Goal: Information Seeking & Learning: Understand process/instructions

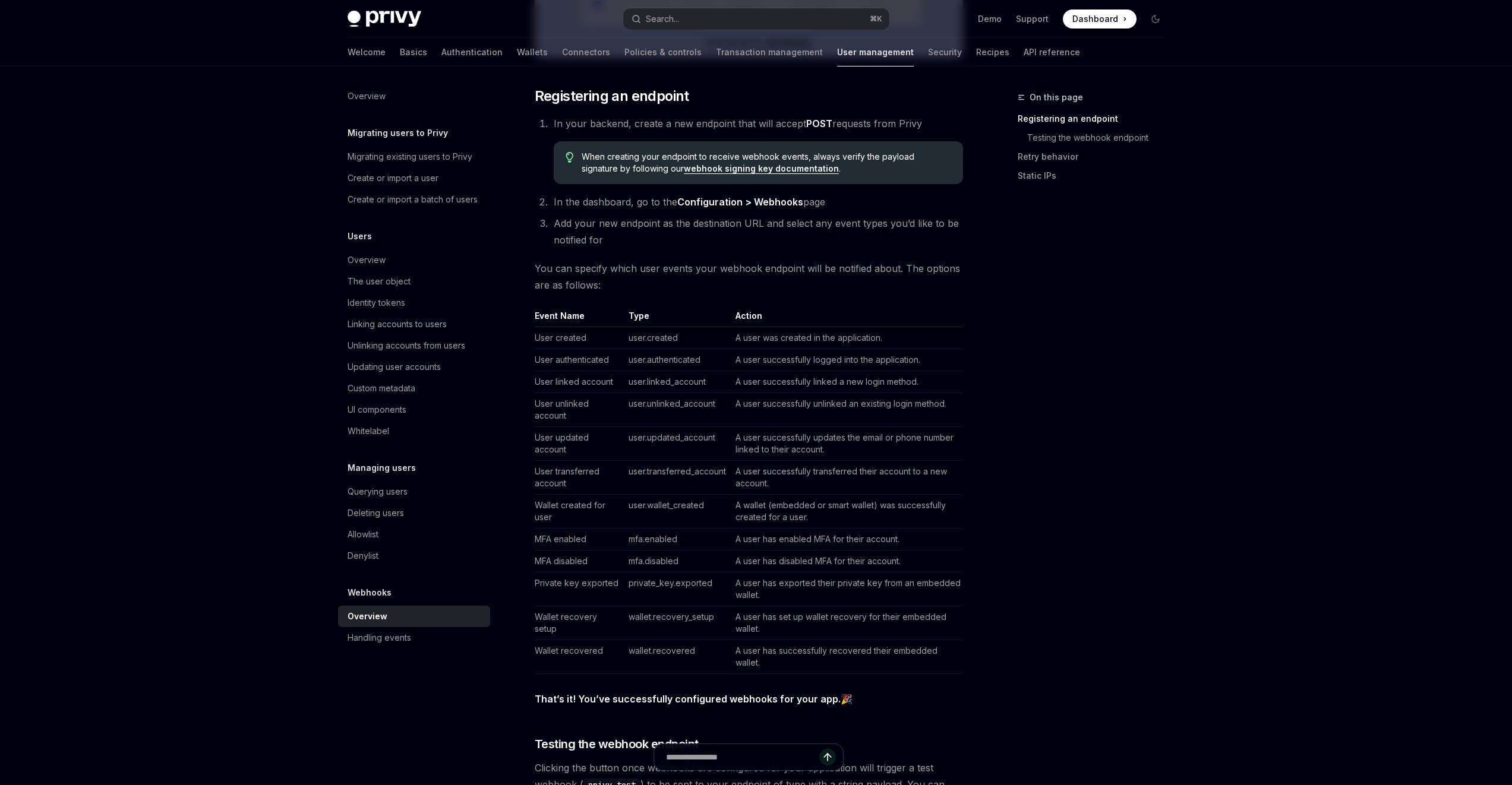
scroll to position [741, 0]
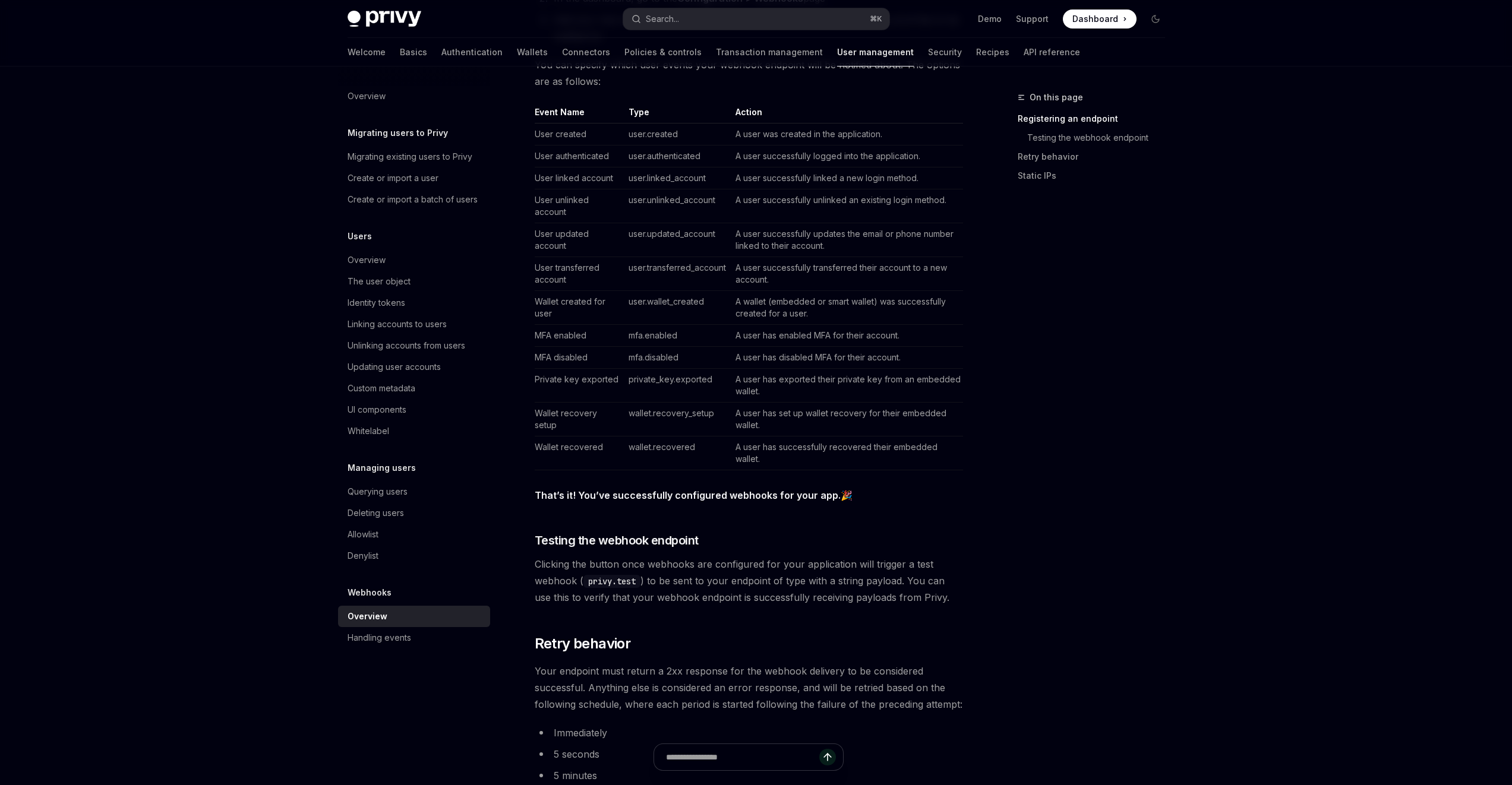
click at [998, 519] on div "On this page Registering an endpoint Testing the webhook endpoint Retry behavio…" at bounding box center [1084, 438] width 180 height 695
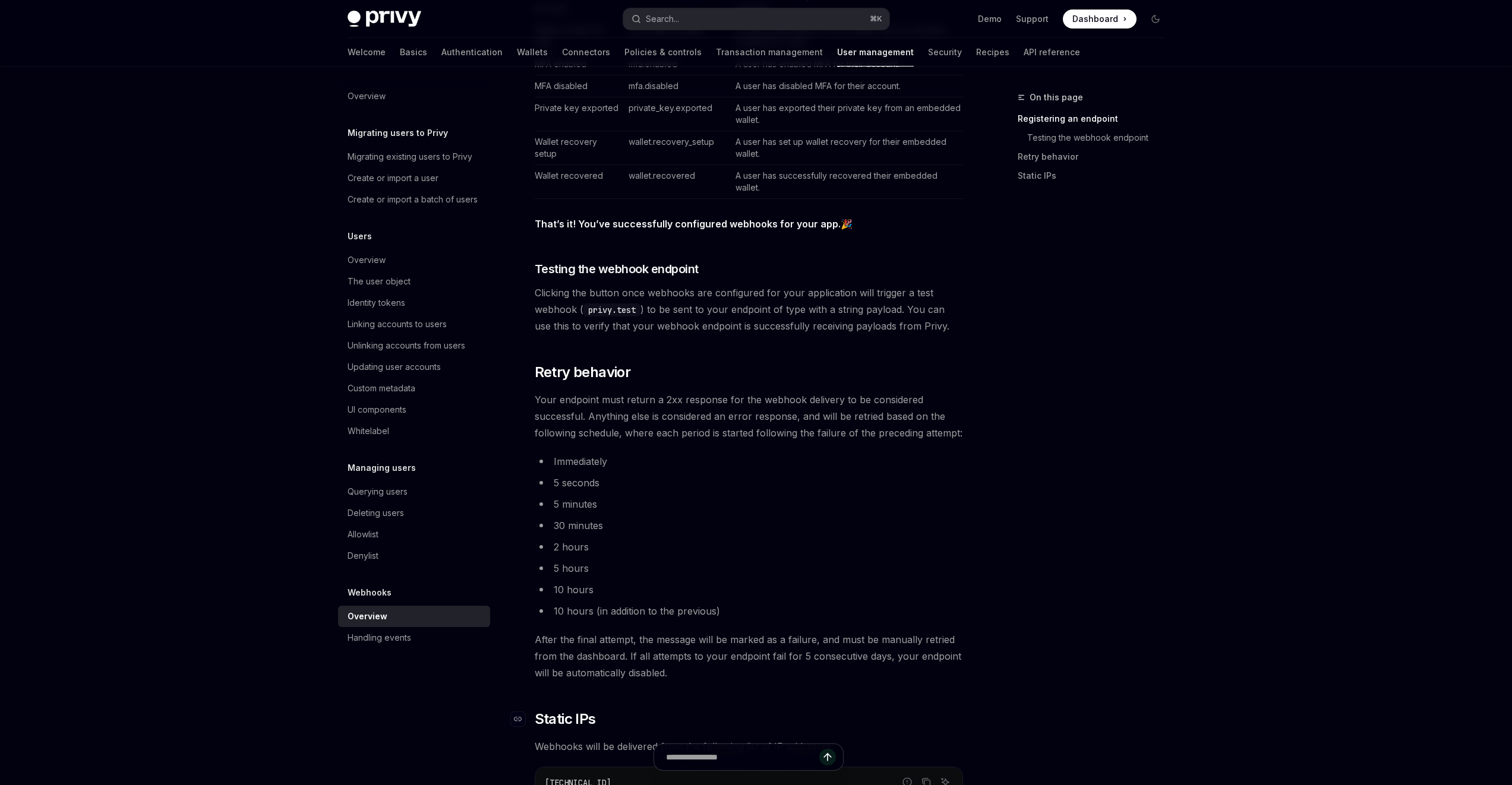
scroll to position [1078, 0]
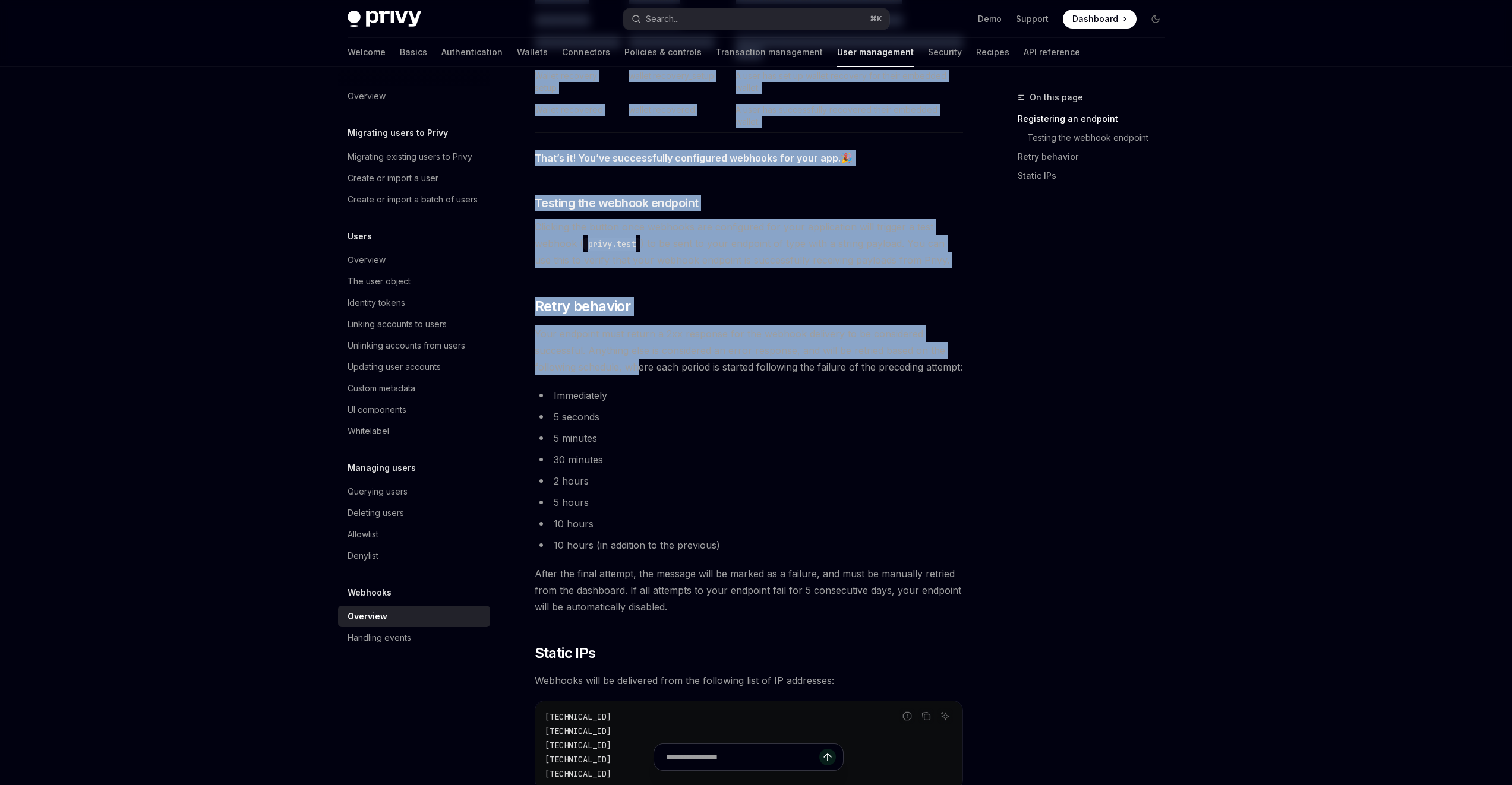
drag, startPoint x: 649, startPoint y: 365, endPoint x: 1014, endPoint y: 372, distance: 365.1
drag, startPoint x: 1014, startPoint y: 371, endPoint x: 1004, endPoint y: 367, distance: 10.8
click at [1014, 371] on div "On this page Registering an endpoint Testing the webhook endpoint Retry behavio…" at bounding box center [1084, 438] width 180 height 695
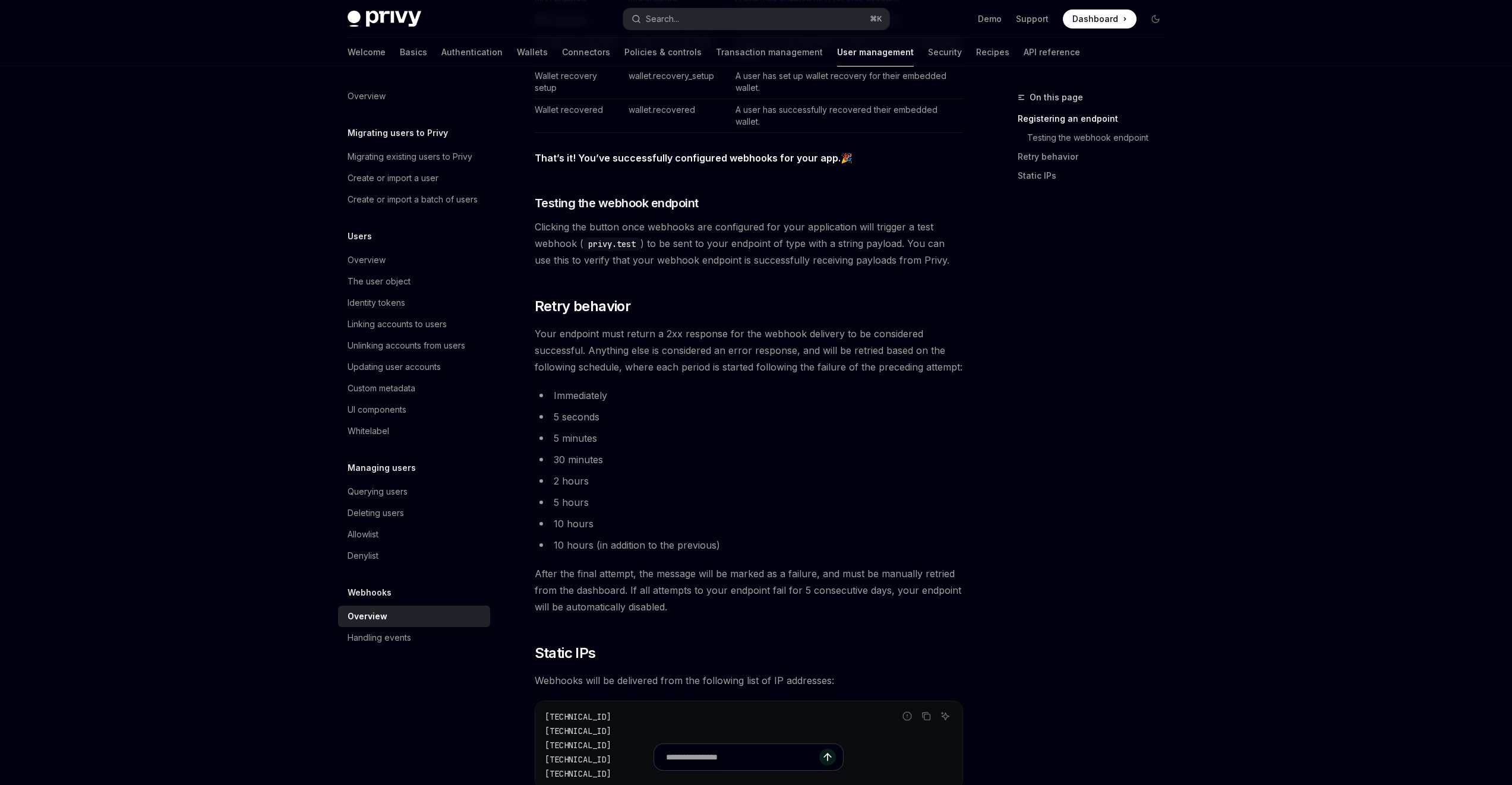
click at [798, 369] on span "Your endpoint must return a 2xx response for the webhook delivery to be conside…" at bounding box center [749, 350] width 428 height 50
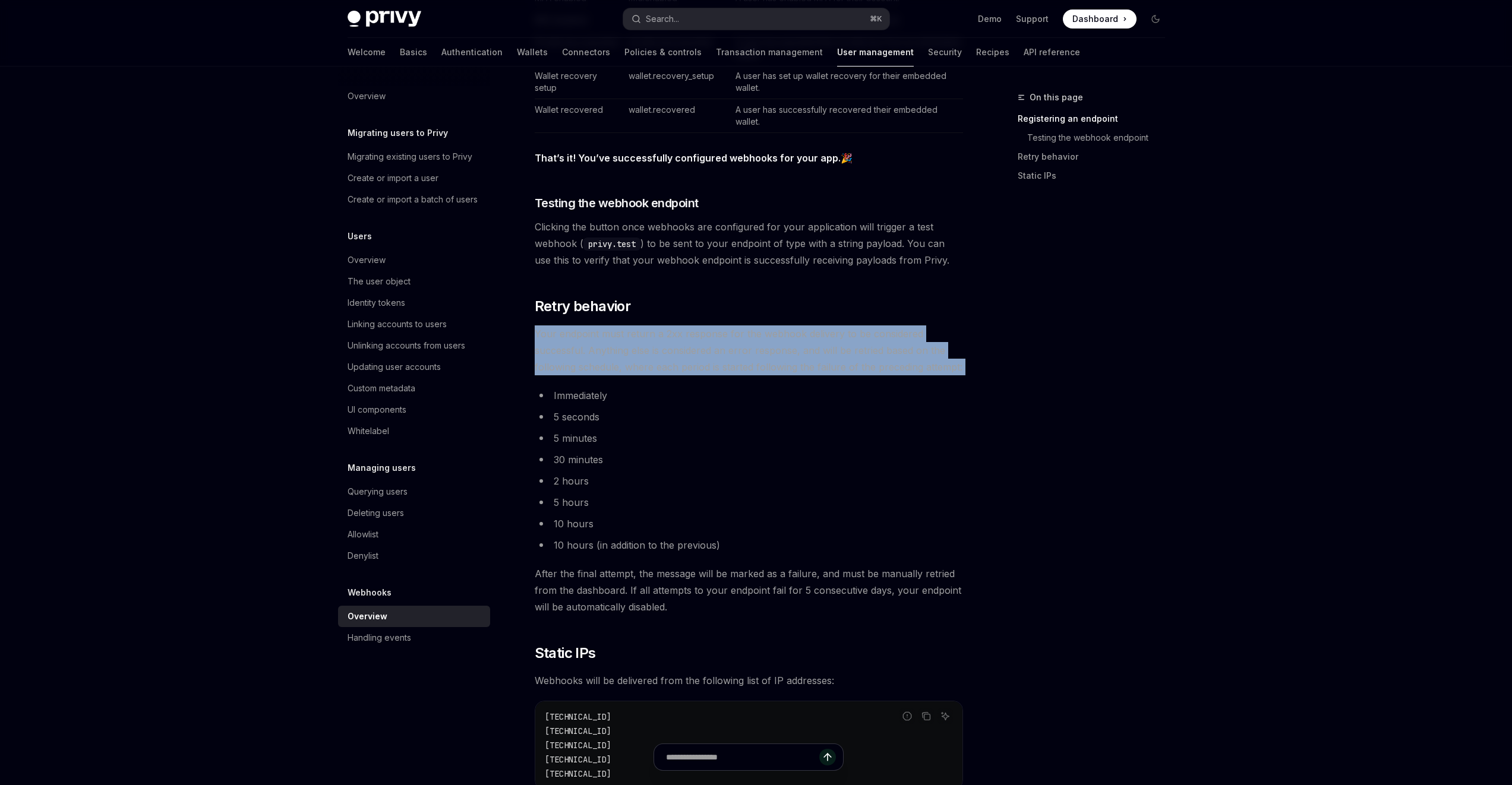
click at [798, 369] on span "Your endpoint must return a 2xx response for the webhook delivery to be conside…" at bounding box center [749, 350] width 428 height 50
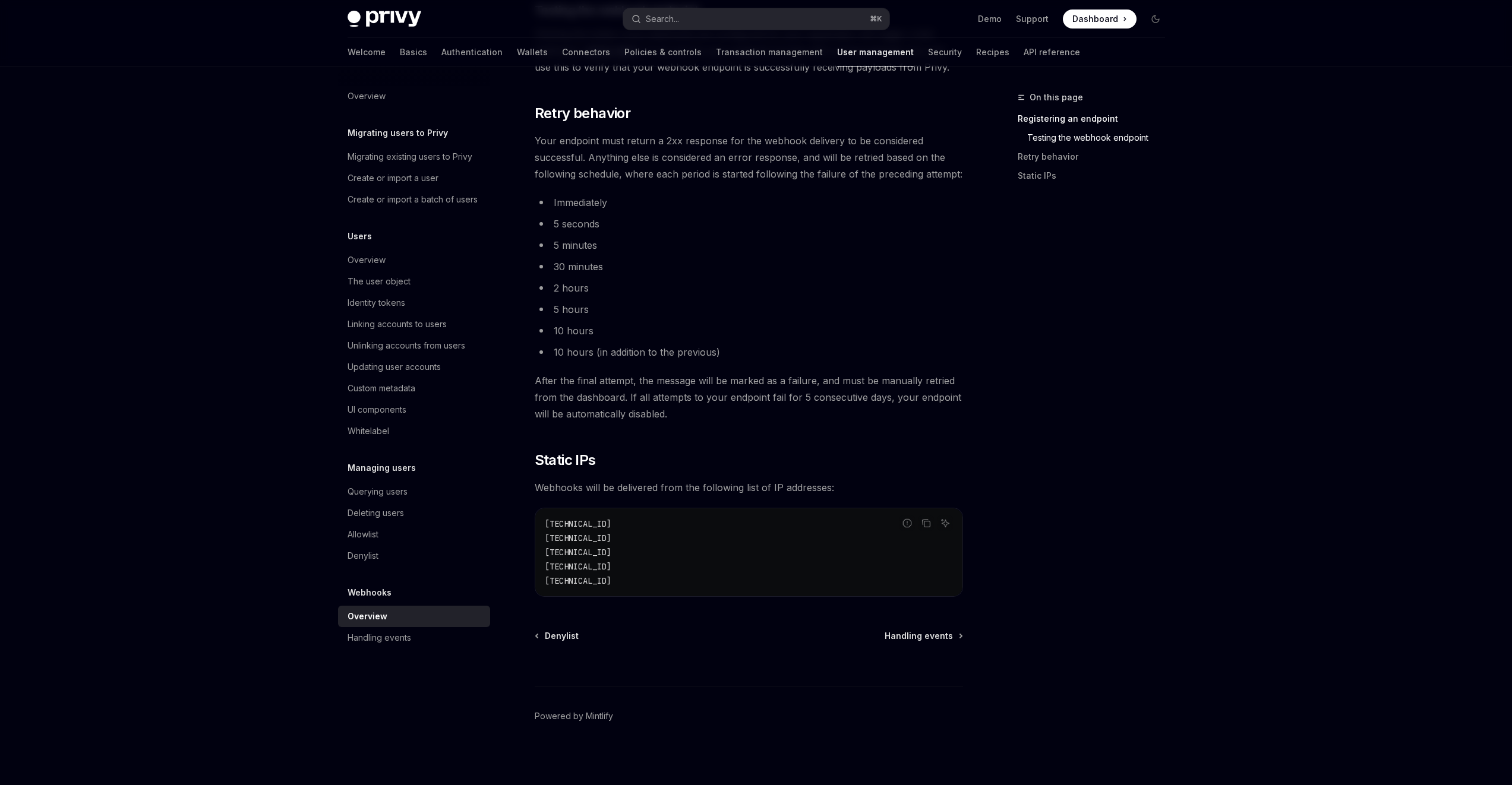
scroll to position [1275, 0]
click at [405, 645] on div "Handling events" at bounding box center [379, 637] width 64 height 14
type textarea "*"
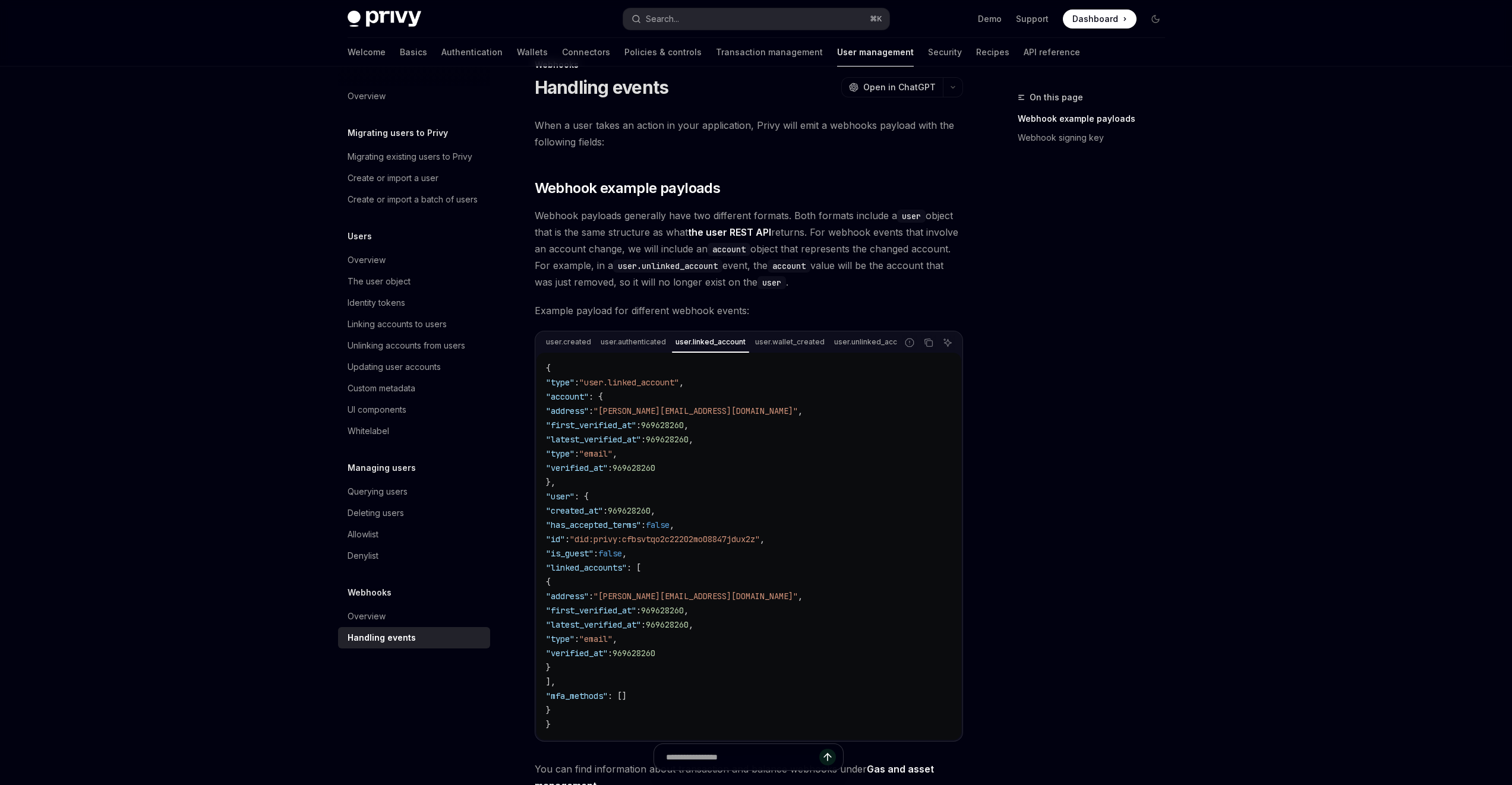
scroll to position [48, 0]
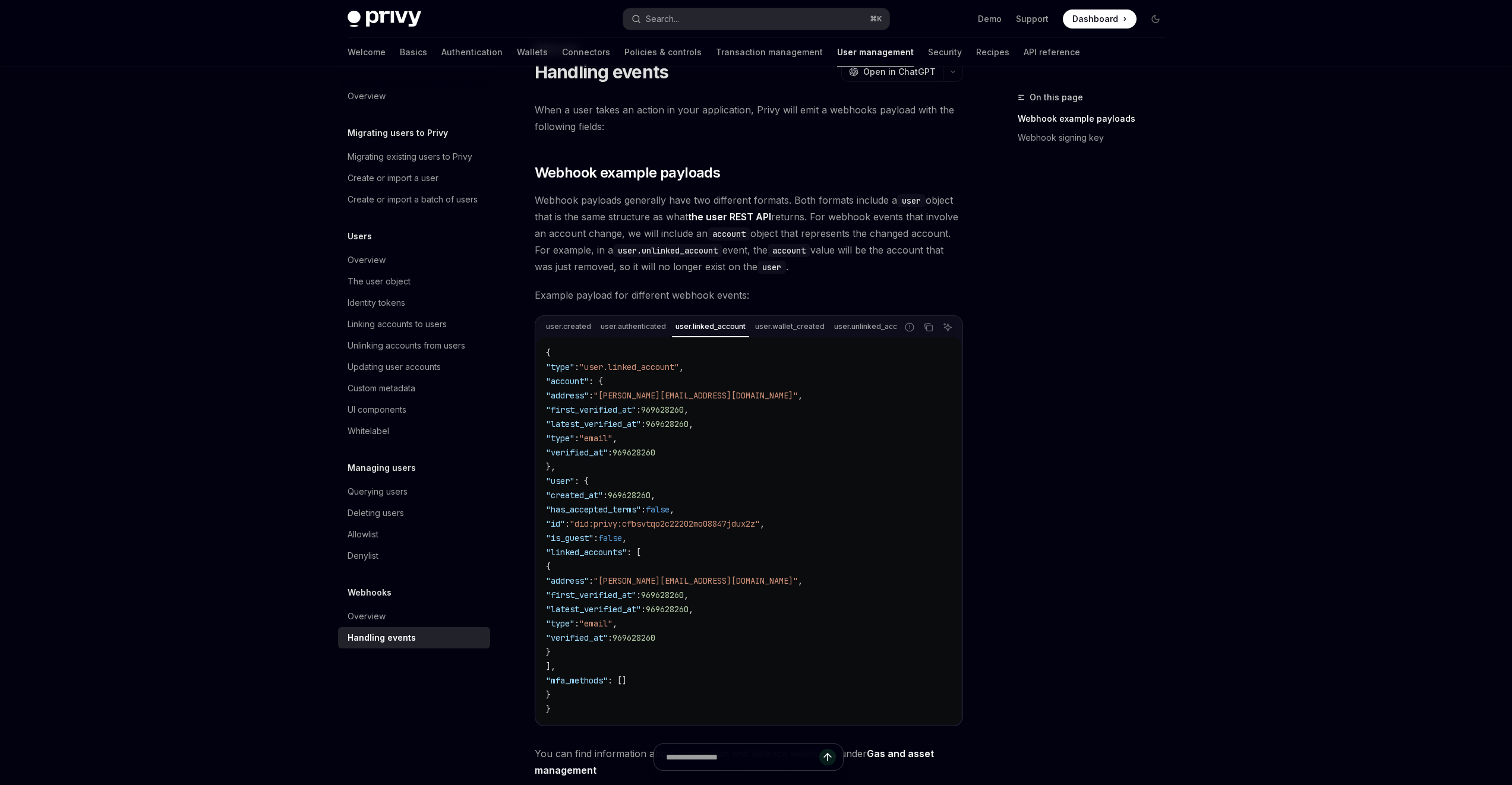
click at [781, 314] on div "When a user takes an action in your application, Privy will emit a webhooks pay…" at bounding box center [749, 507] width 428 height 811
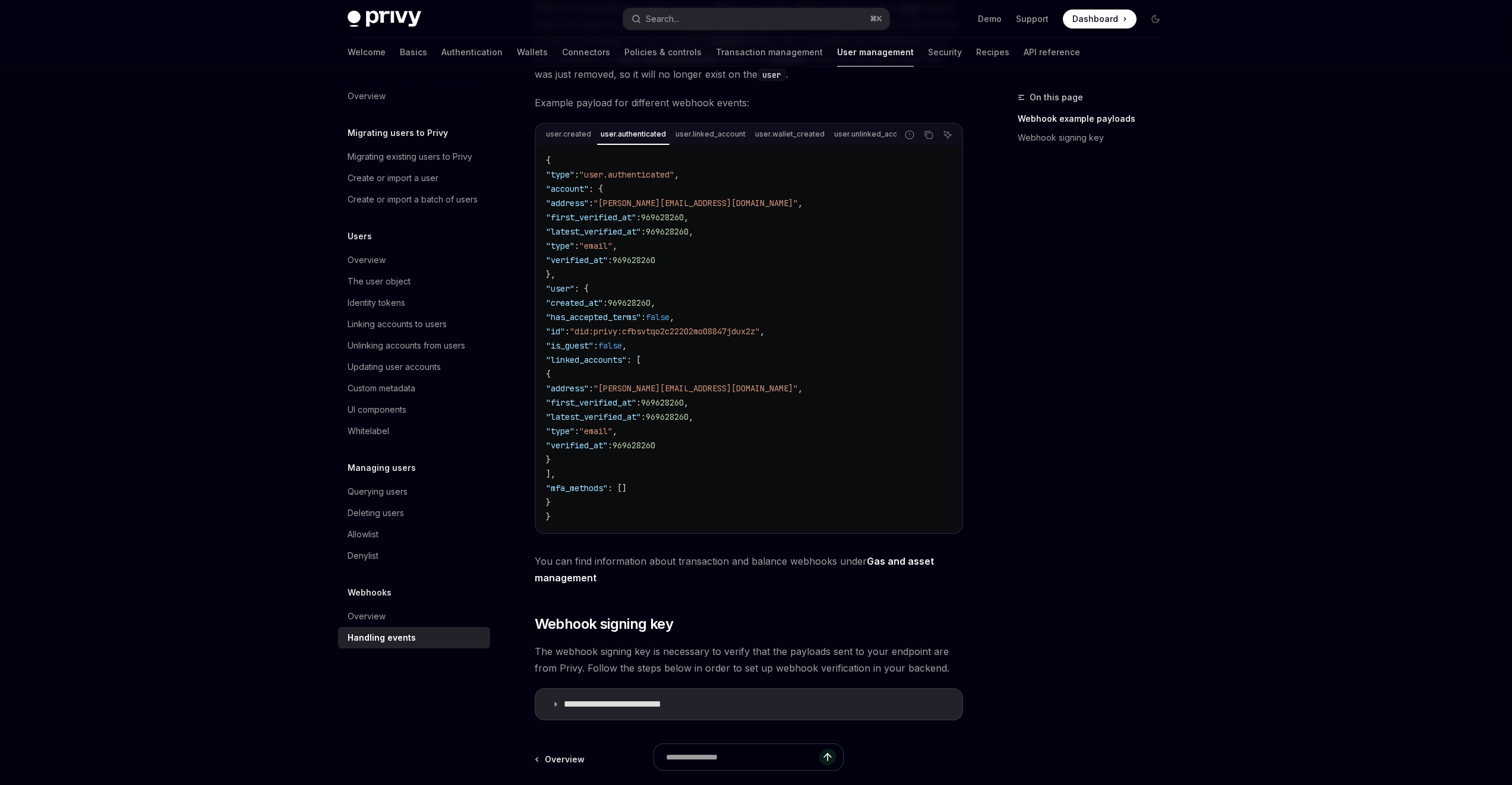
scroll to position [249, 0]
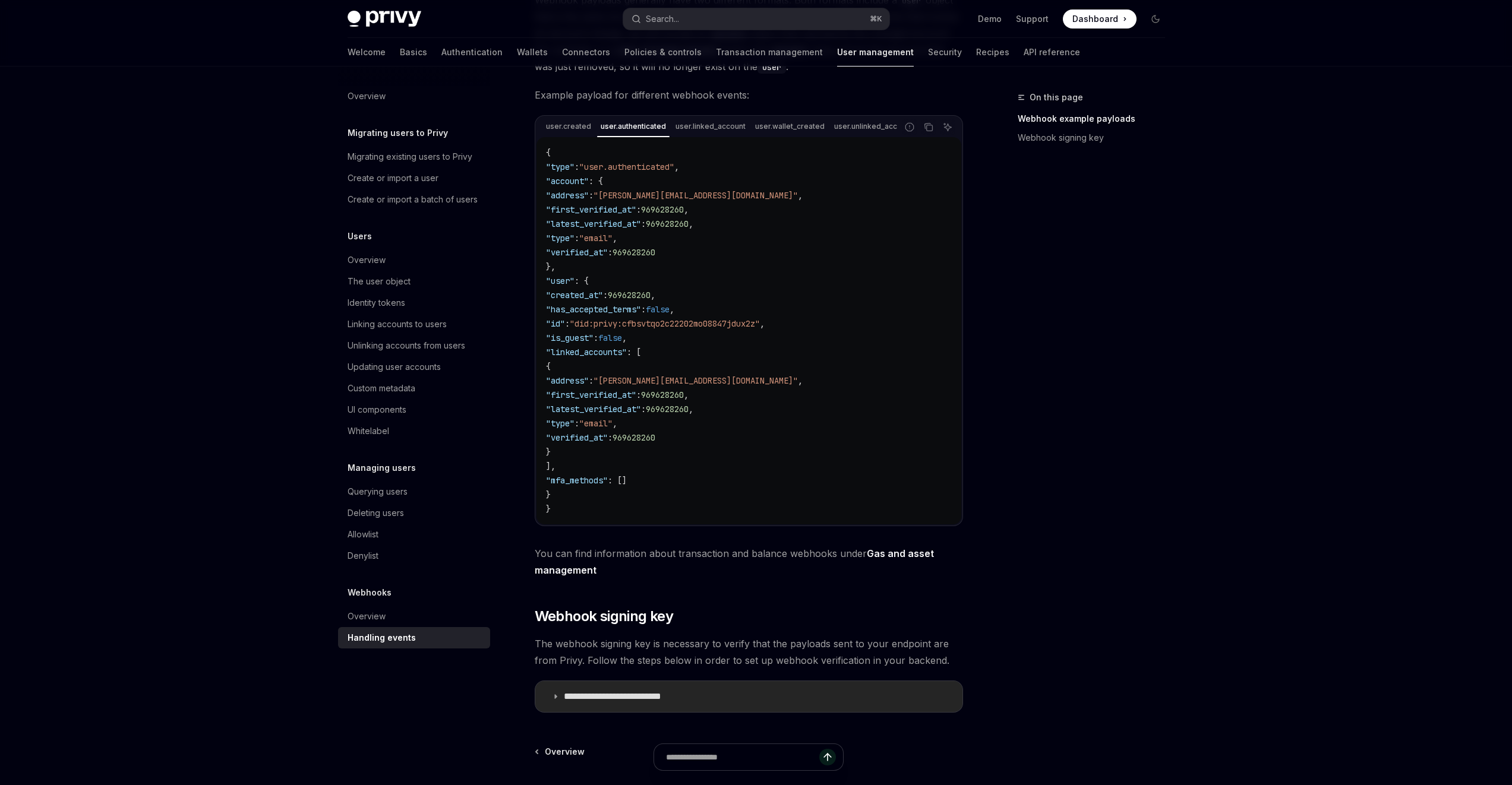
drag, startPoint x: 580, startPoint y: 698, endPoint x: 583, endPoint y: 670, distance: 28.2
click at [580, 697] on p "**********" at bounding box center [629, 696] width 132 height 12
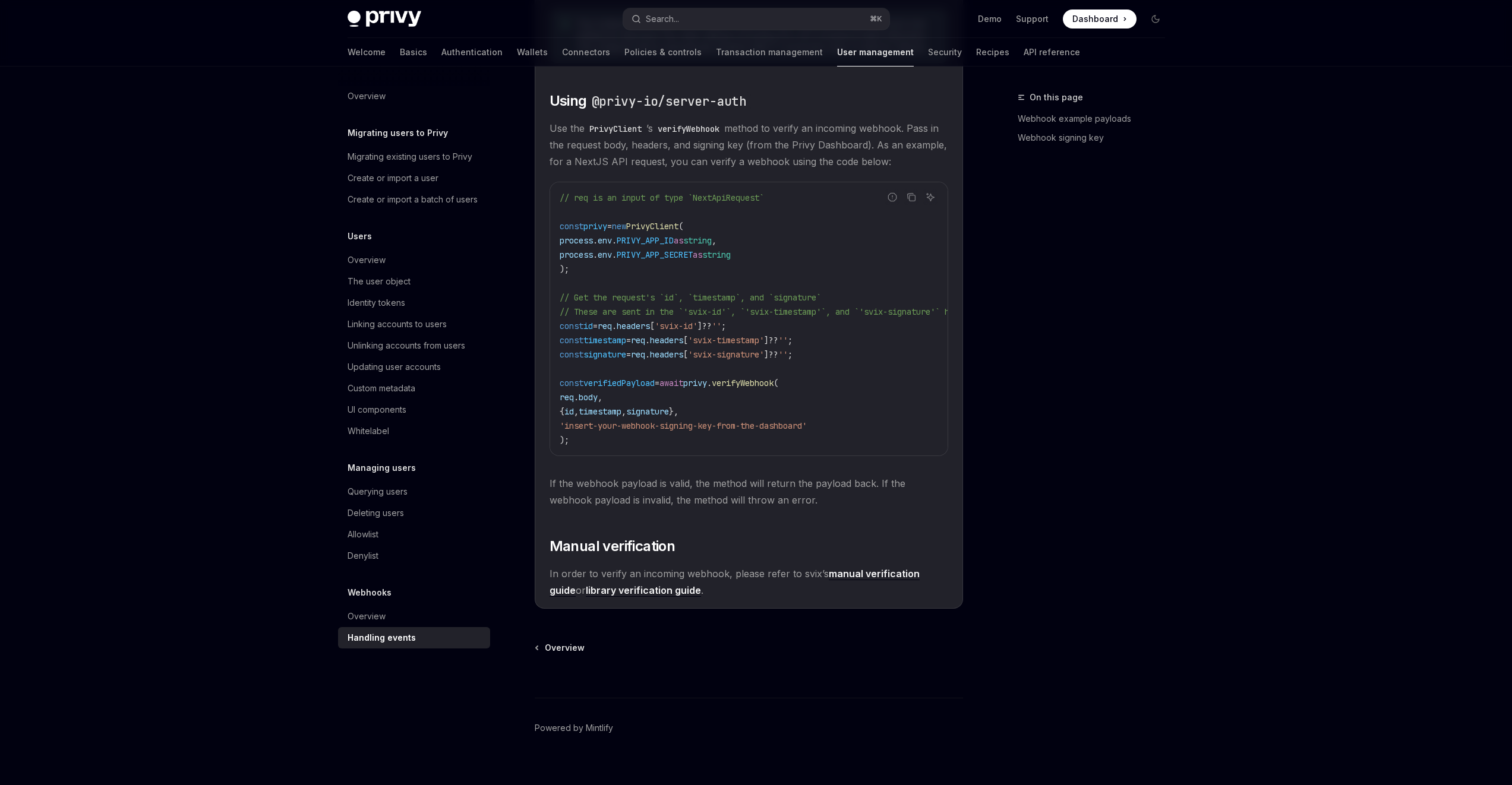
scroll to position [1026, 0]
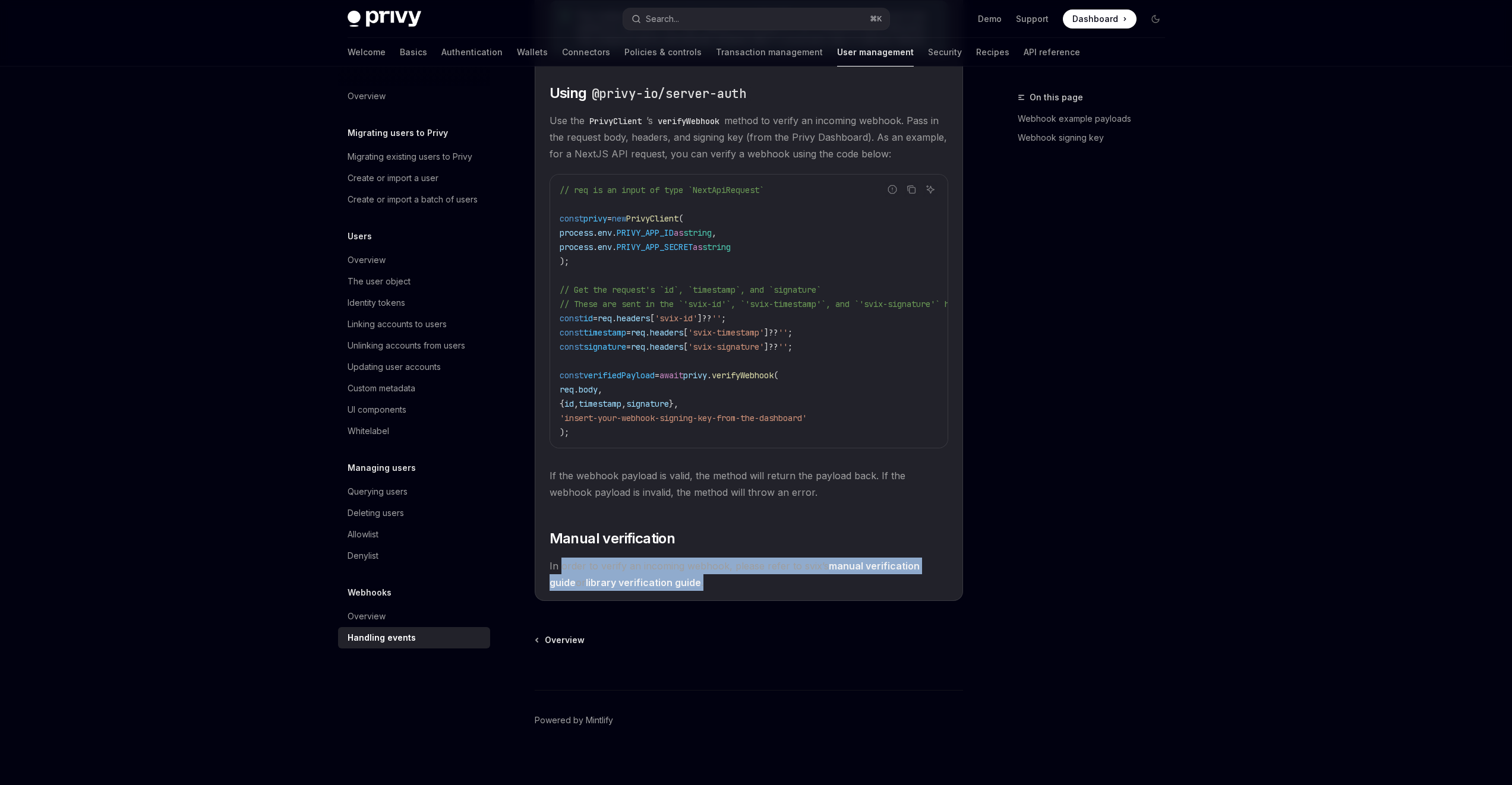
drag, startPoint x: 562, startPoint y: 575, endPoint x: 777, endPoint y: 601, distance: 216.6
click at [777, 601] on details "**********" at bounding box center [749, 252] width 428 height 699
drag, startPoint x: 781, startPoint y: 594, endPoint x: 792, endPoint y: 588, distance: 12.5
click at [781, 591] on span "In order to verify an incoming webhook, please refer to svix’s manual verificat…" at bounding box center [749, 574] width 399 height 33
click at [859, 367] on code "// req is an input of type `NextApiRequest` const privy = new PrivyClient ( pro…" at bounding box center [814, 311] width 508 height 257
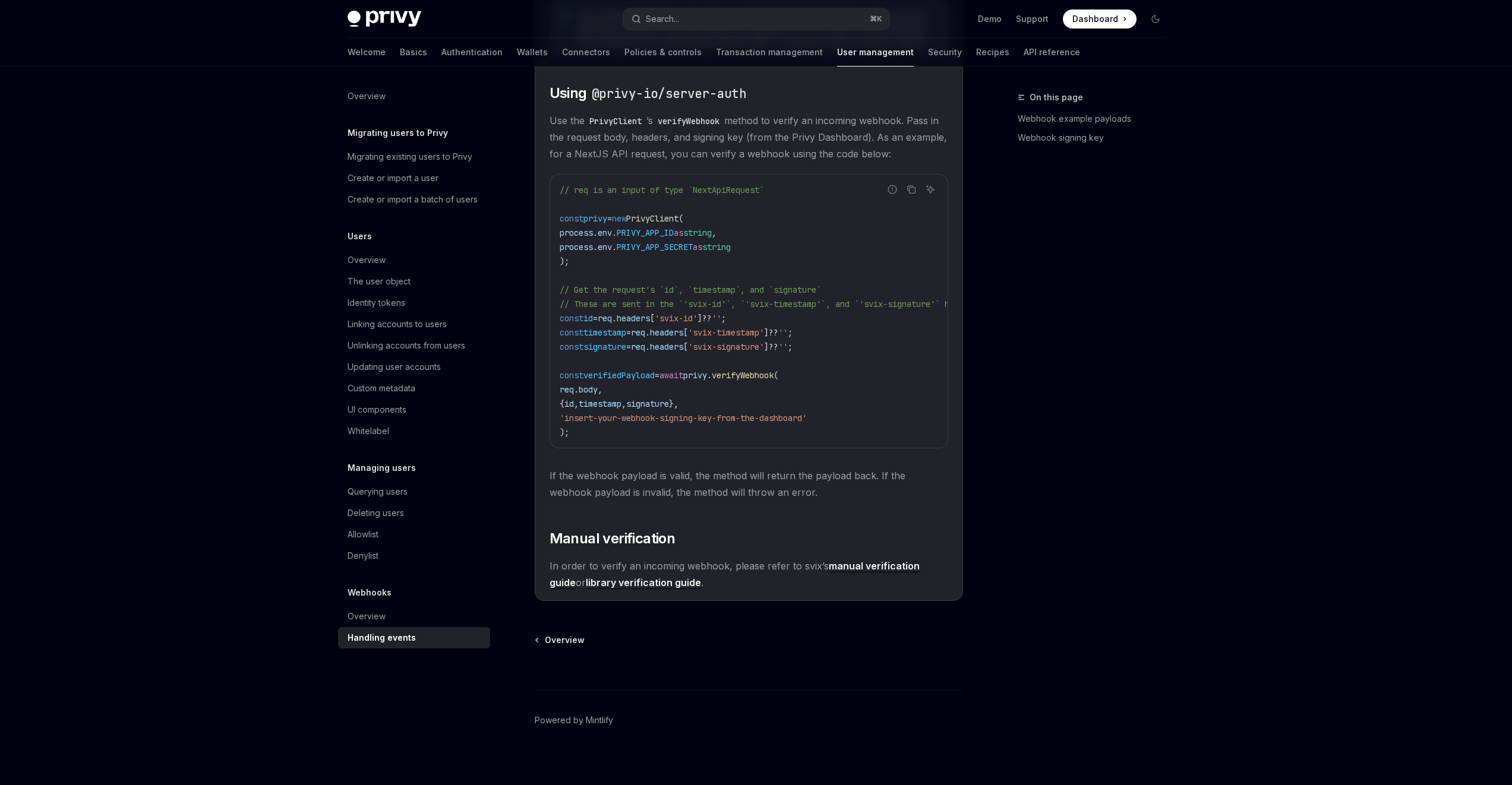
click at [634, 483] on span "If the webhook payload is valid, the method will return the payload back. If th…" at bounding box center [749, 484] width 399 height 33
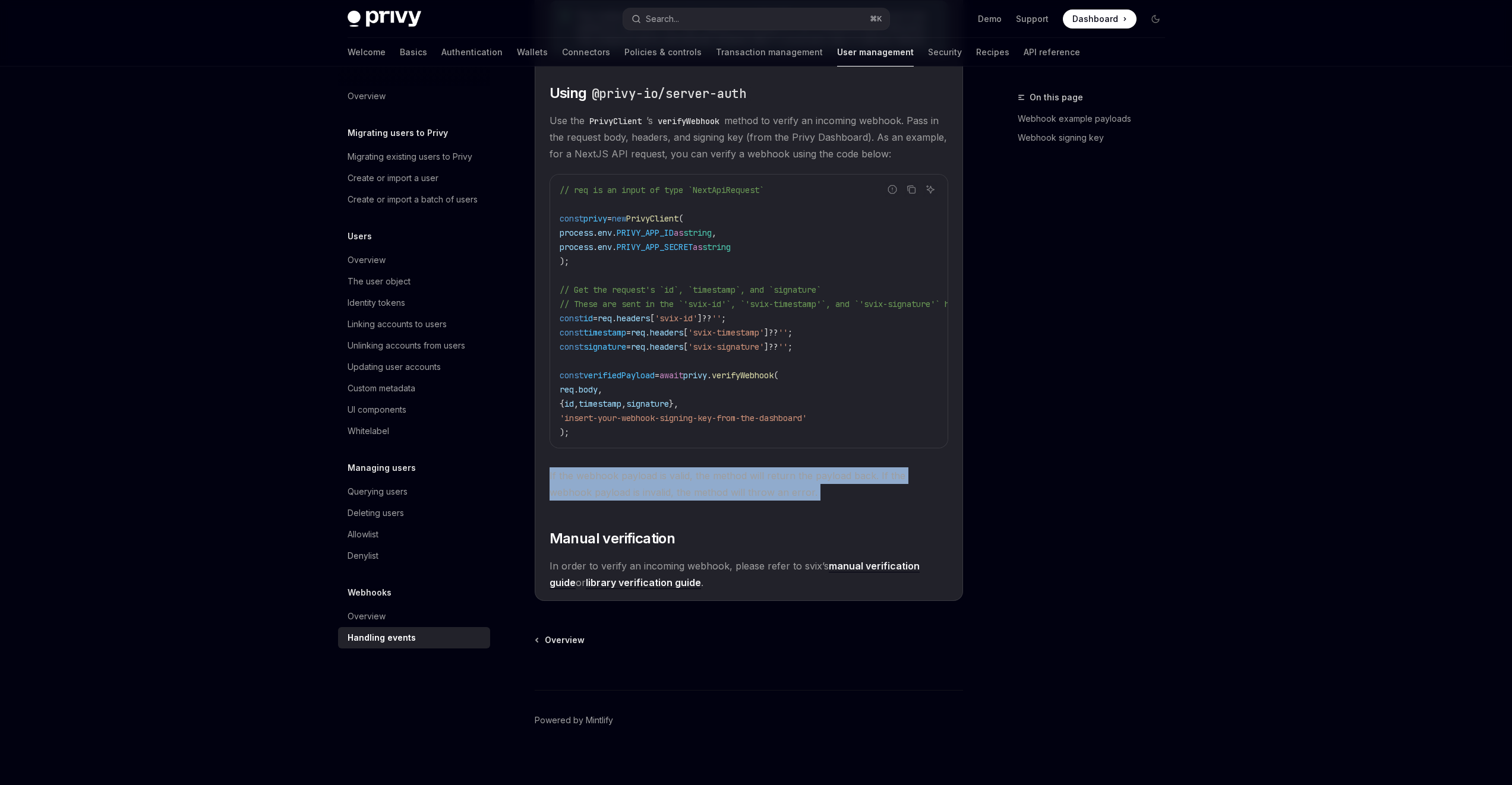
click at [634, 483] on span "If the webhook payload is valid, the method will return the payload back. If th…" at bounding box center [749, 484] width 399 height 33
click at [765, 489] on span "If the webhook payload is valid, the method will return the payload back. If th…" at bounding box center [749, 484] width 399 height 33
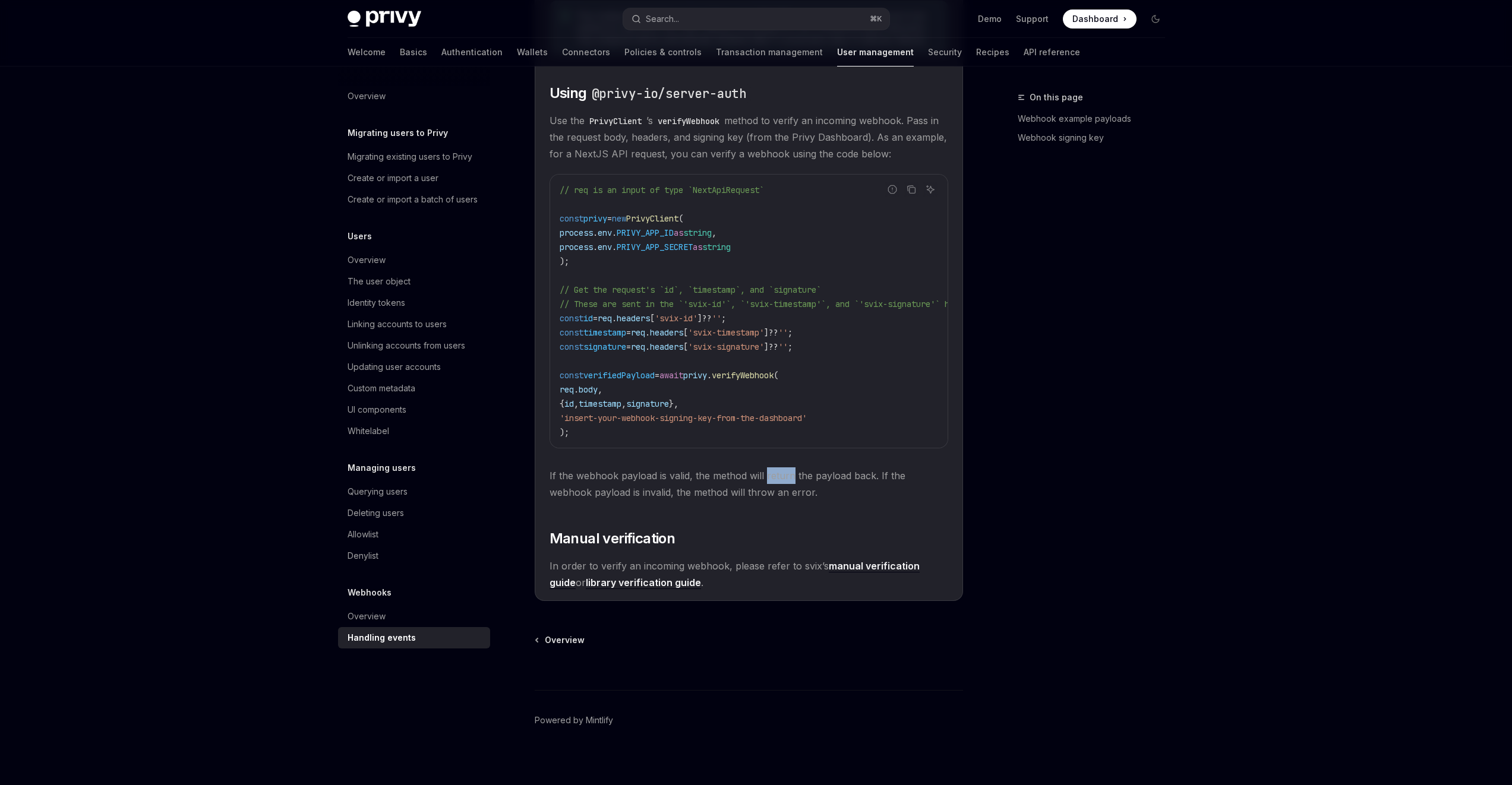
click at [765, 489] on span "If the webhook payload is valid, the method will return the payload back. If th…" at bounding box center [749, 484] width 399 height 33
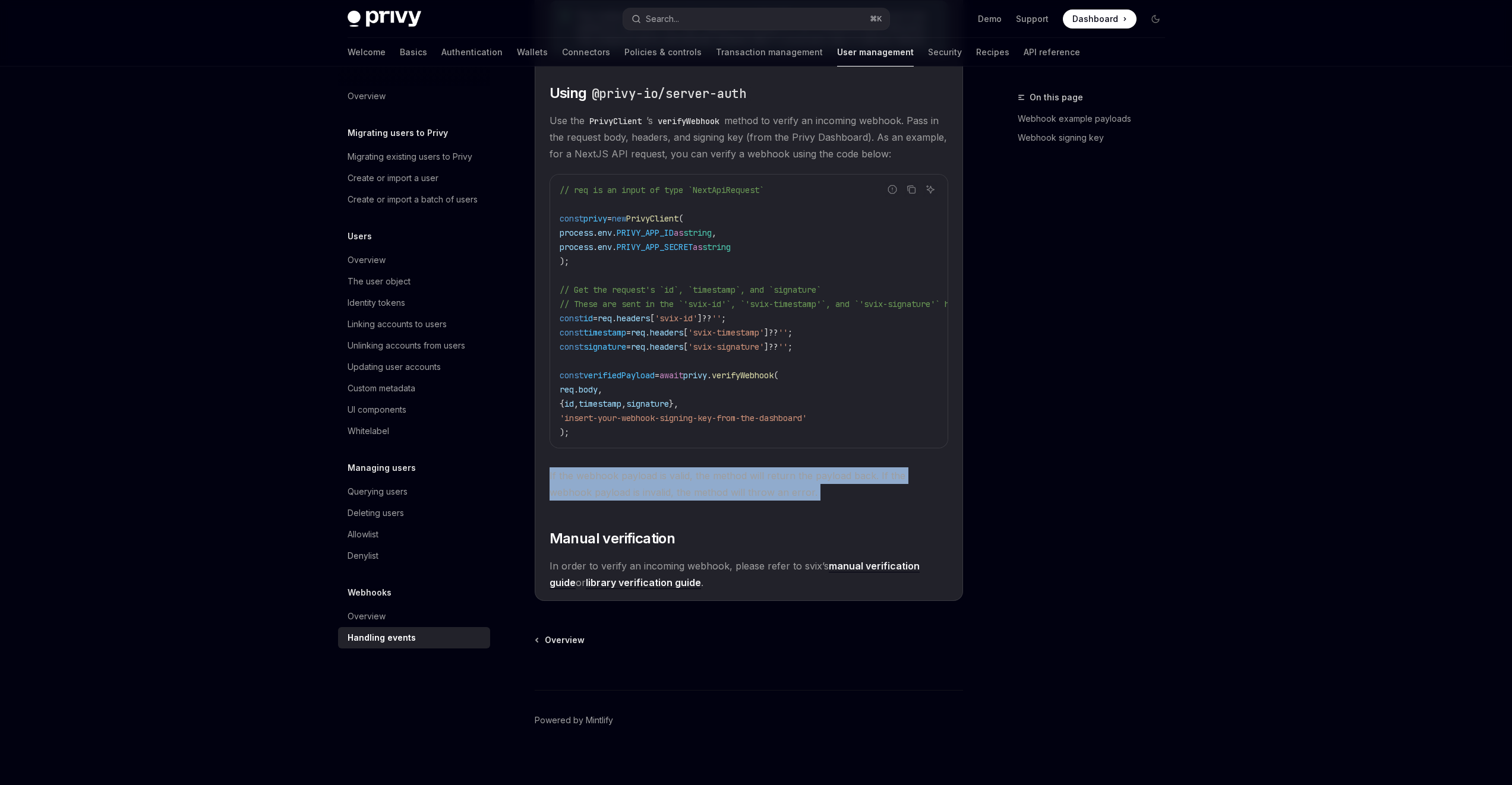
click at [765, 489] on span "If the webhook payload is valid, the method will return the payload back. If th…" at bounding box center [749, 484] width 399 height 33
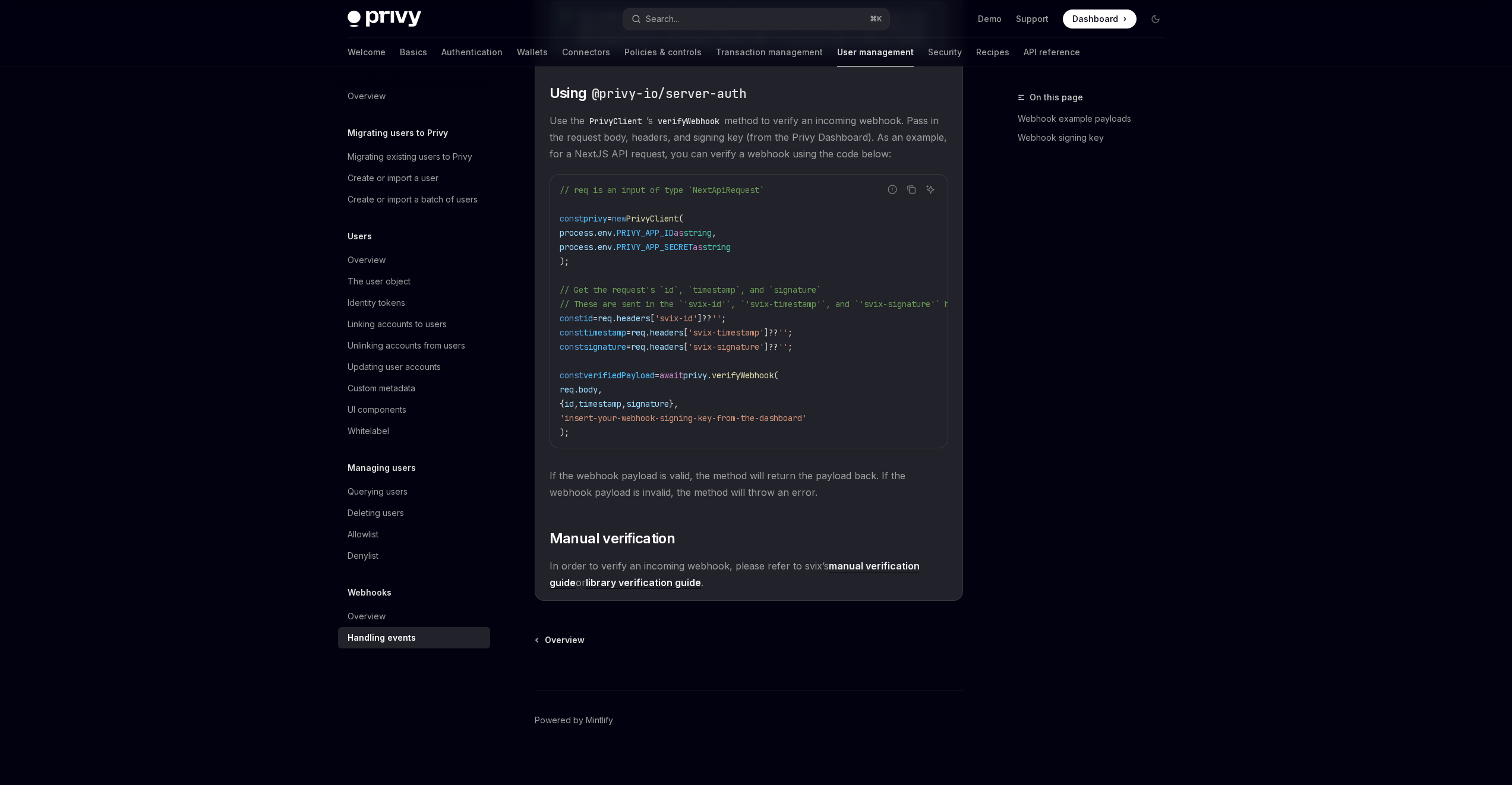
click at [899, 510] on children "Webhook payloads must be verified before they are trusted and used on your serv…" at bounding box center [749, 264] width 399 height 652
click at [740, 380] on span "verifyWebhook" at bounding box center [742, 375] width 61 height 10
click at [597, 393] on span "body" at bounding box center [588, 389] width 19 height 10
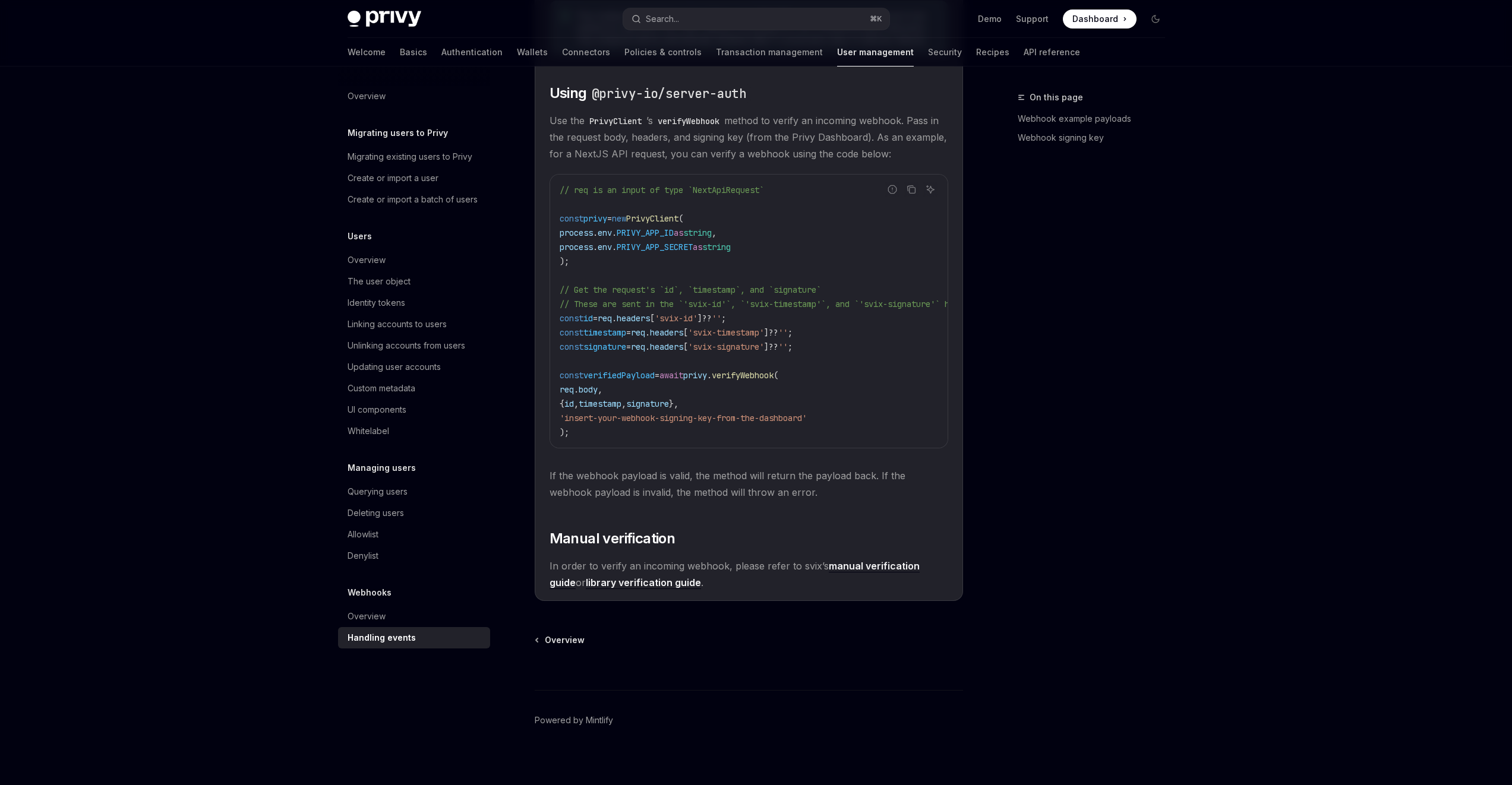
click at [574, 407] on span "id" at bounding box center [569, 403] width 10 height 10
drag, startPoint x: 615, startPoint y: 325, endPoint x: 778, endPoint y: 322, distance: 163.0
click at [778, 322] on code "// req is an input of type `NextApiRequest` const privy = new PrivyClient ( pro…" at bounding box center [814, 311] width 508 height 257
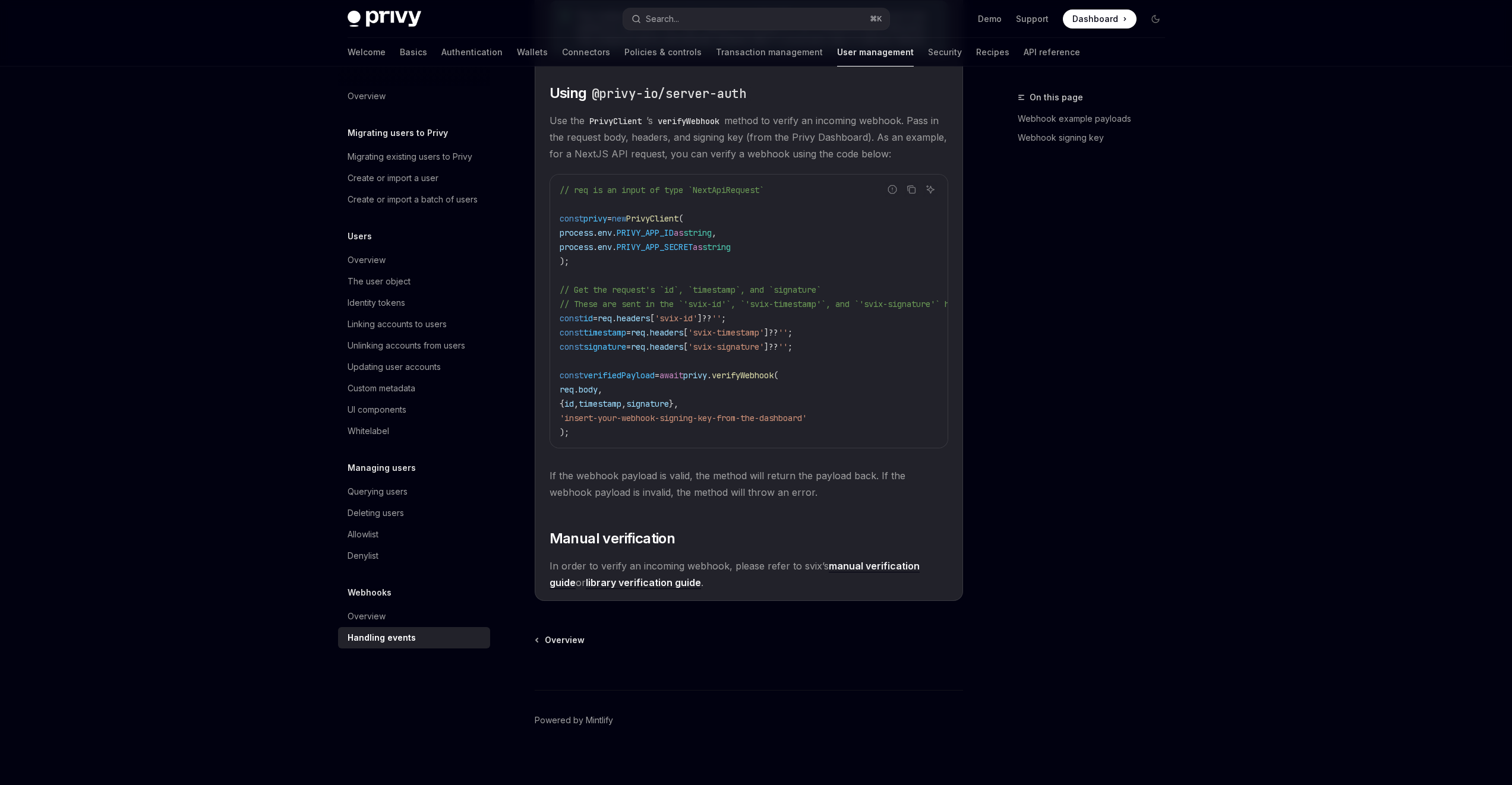
click at [622, 407] on span "timestamp" at bounding box center [600, 403] width 43 height 10
click at [682, 342] on code "// req is an input of type `NextApiRequest` const privy = new PrivyClient ( pro…" at bounding box center [814, 311] width 508 height 257
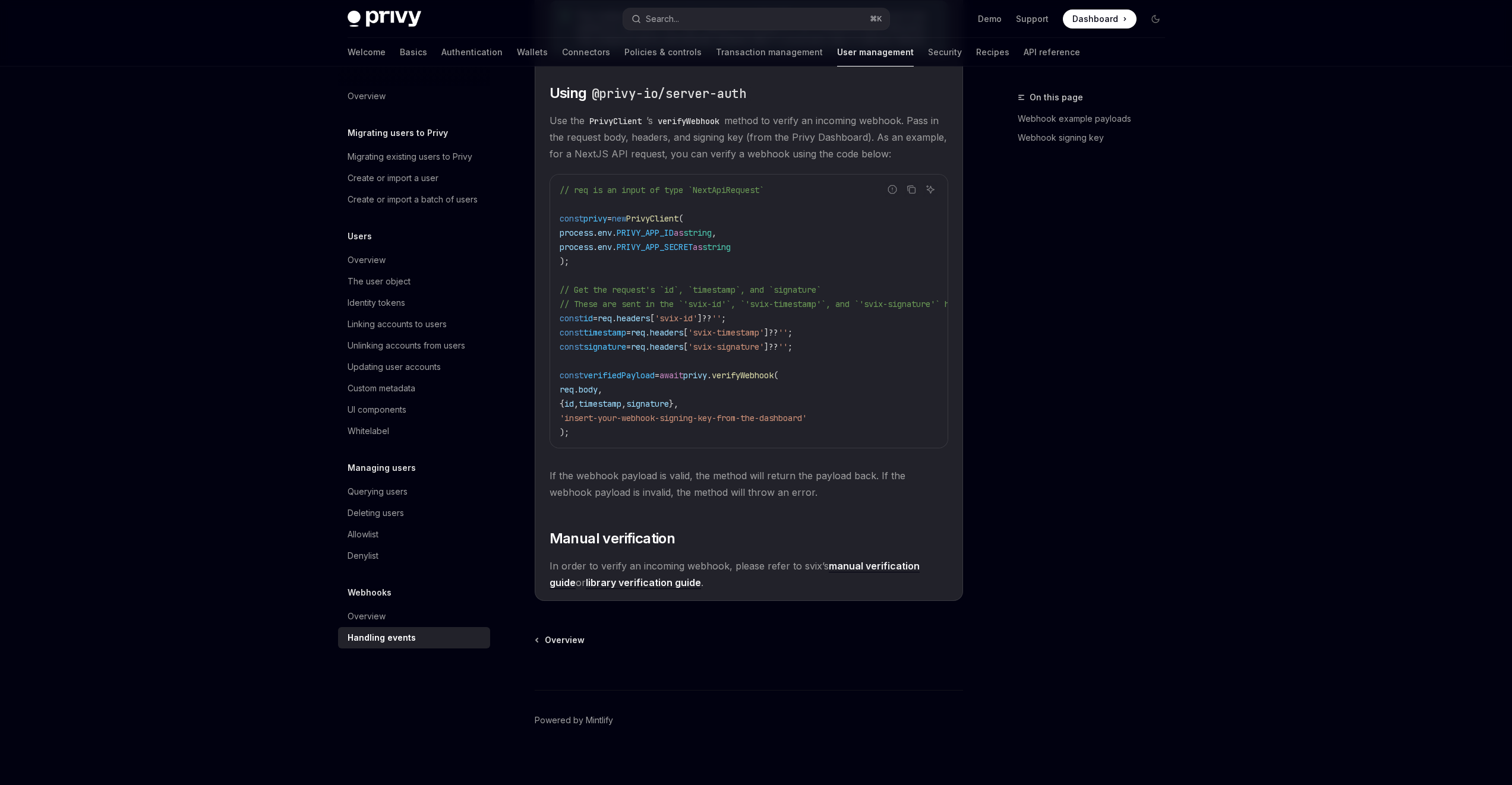
click at [683, 352] on span "headers" at bounding box center [667, 347] width 33 height 10
click at [750, 349] on span "'svix-signature'" at bounding box center [726, 347] width 76 height 10
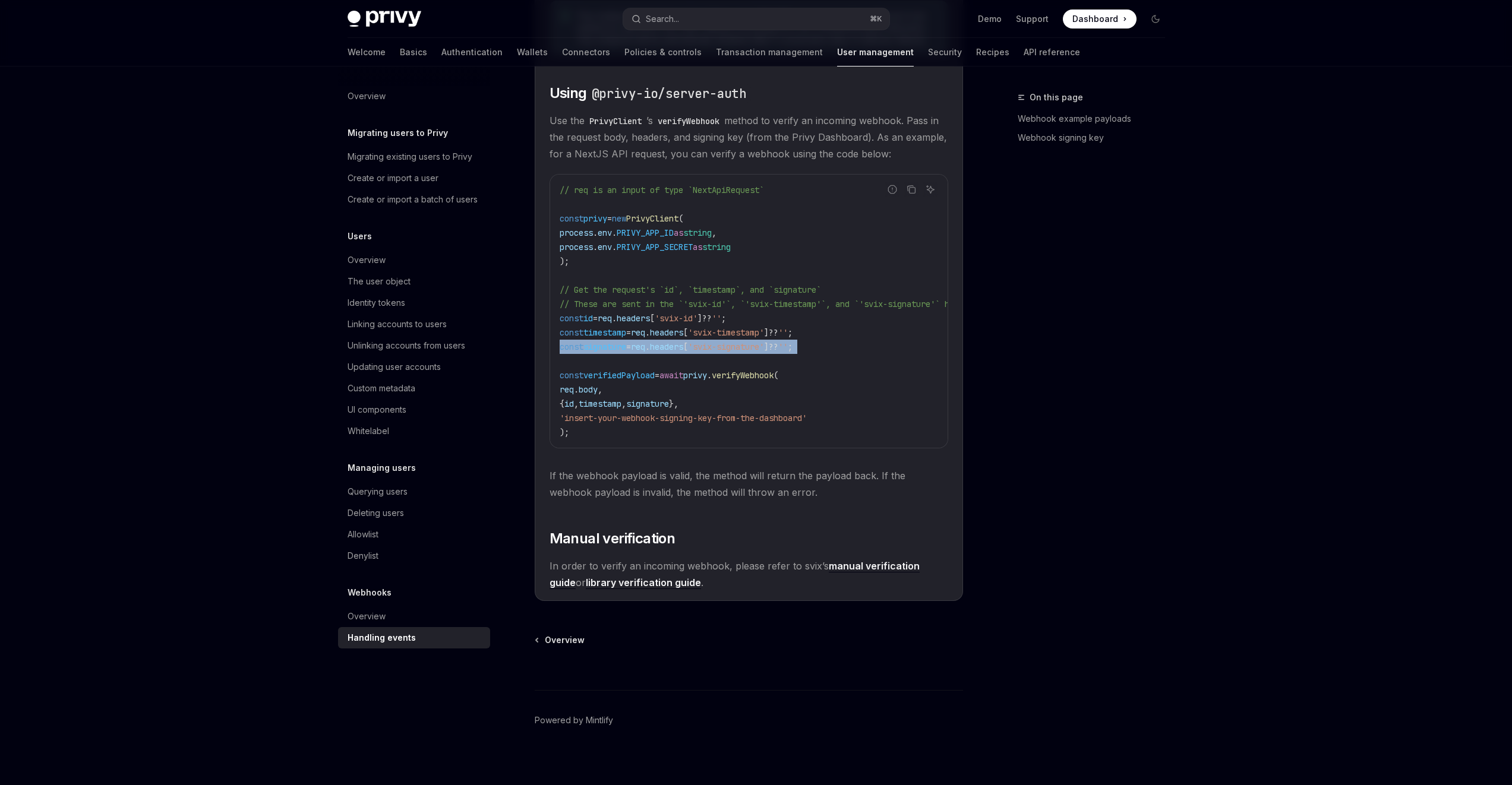
click at [750, 349] on span "'svix-signature'" at bounding box center [726, 347] width 76 height 10
click at [727, 351] on span "'svix-signature'" at bounding box center [726, 347] width 76 height 10
drag, startPoint x: 729, startPoint y: 351, endPoint x: 796, endPoint y: 351, distance: 67.0
click at [792, 351] on span "const signature = req . headers [ 'svix-signature' ] ?? '' ;" at bounding box center [676, 347] width 233 height 10
click at [802, 401] on code "// req is an input of type `NextApiRequest` const privy = new PrivyClient ( pro…" at bounding box center [814, 311] width 508 height 257
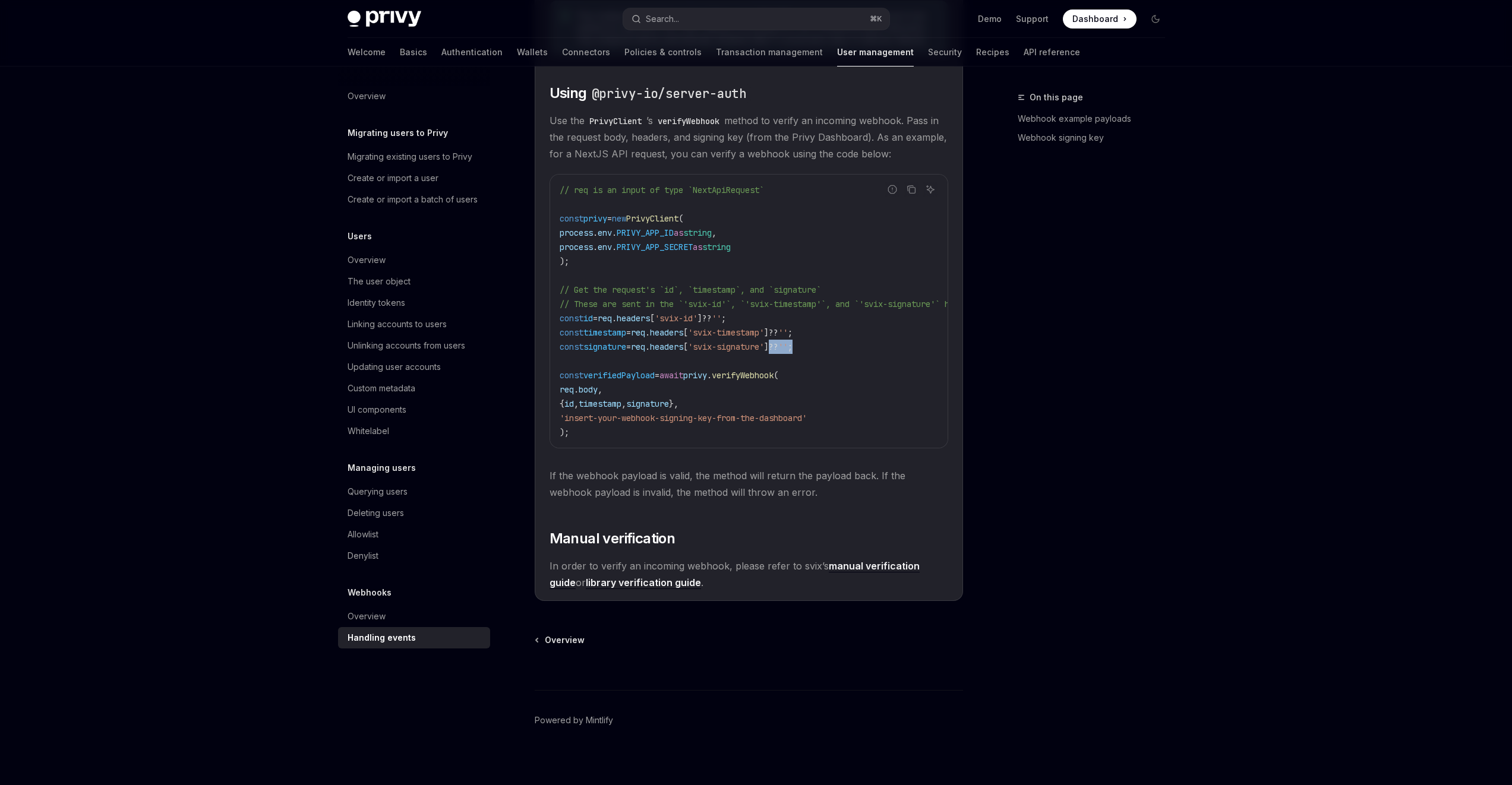
drag, startPoint x: 801, startPoint y: 352, endPoint x: 848, endPoint y: 351, distance: 47.0
click at [848, 351] on code "// req is an input of type `NextApiRequest` const privy = new PrivyClient ( pro…" at bounding box center [814, 311] width 508 height 257
drag, startPoint x: 570, startPoint y: 423, endPoint x: 859, endPoint y: 428, distance: 289.0
click at [859, 428] on code "// req is an input of type `NextApiRequest` const privy = new PrivyClient ( pro…" at bounding box center [814, 311] width 508 height 257
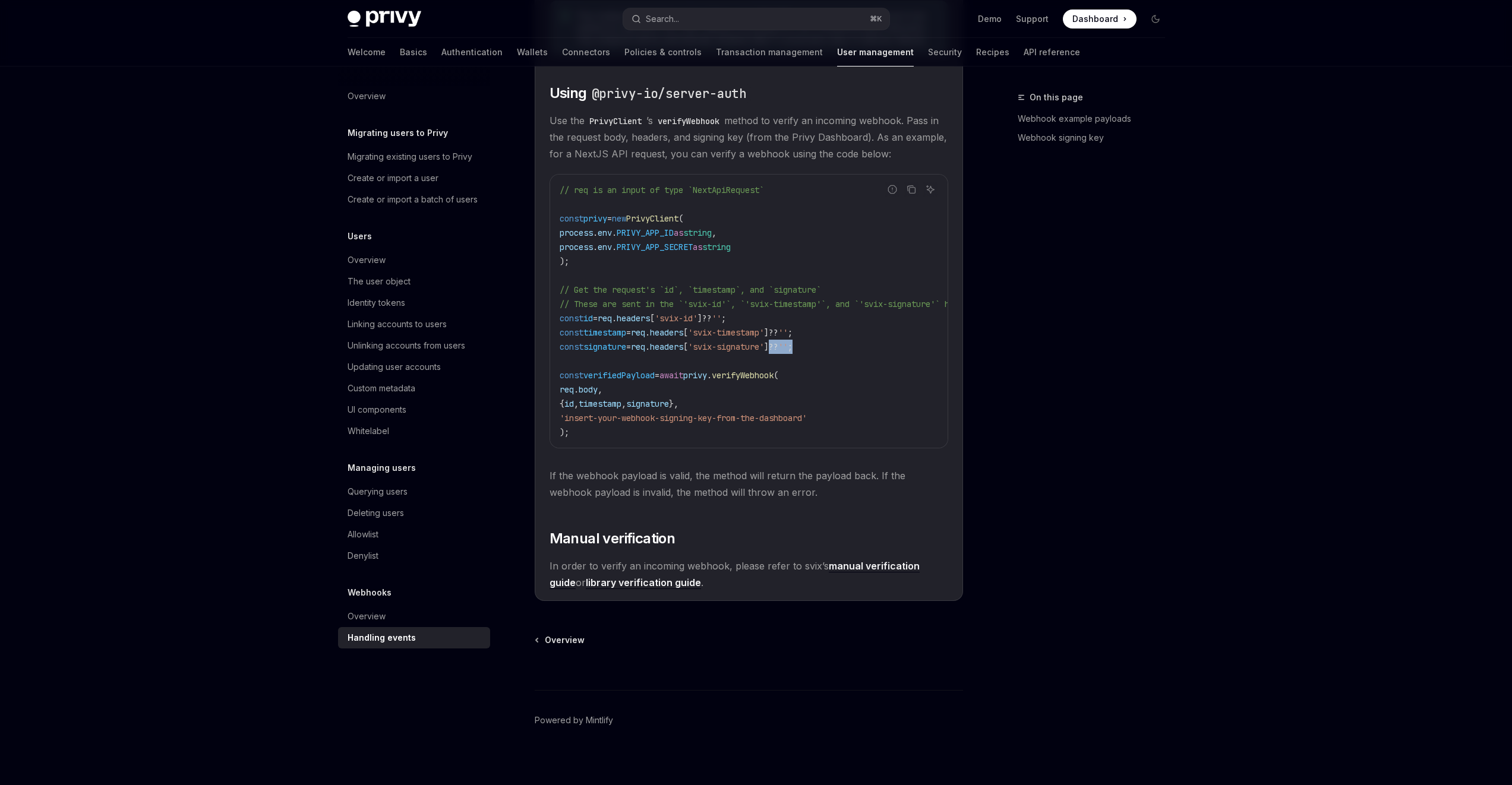
click at [859, 428] on code "// req is an input of type `NextApiRequest` const privy = new PrivyClient ( pro…" at bounding box center [814, 311] width 508 height 257
click at [566, 481] on span "If the webhook payload is valid, the method will return the payload back. If th…" at bounding box center [749, 484] width 399 height 33
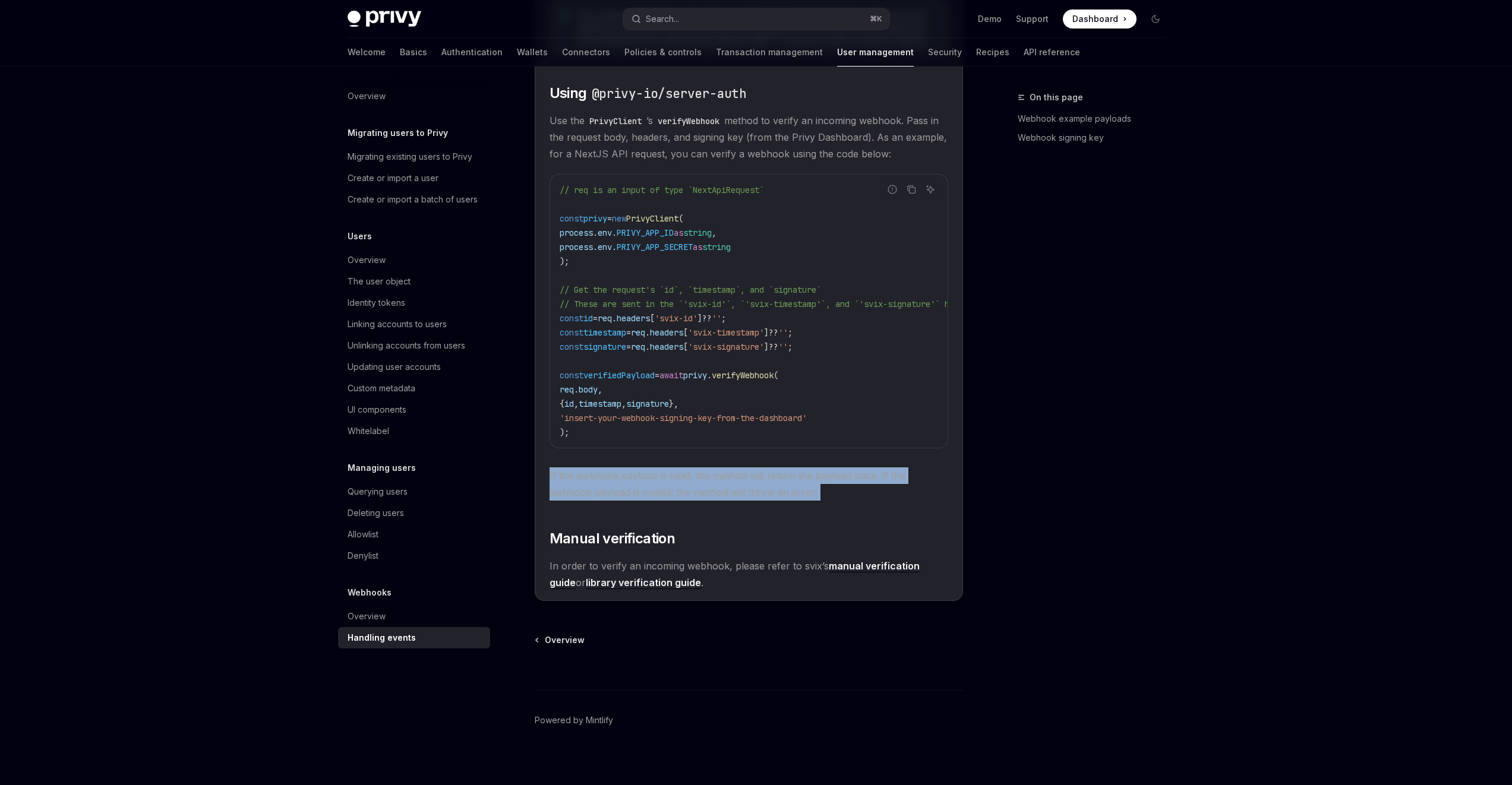
click at [566, 481] on span "If the webhook payload is valid, the method will return the payload back. If th…" at bounding box center [749, 484] width 399 height 33
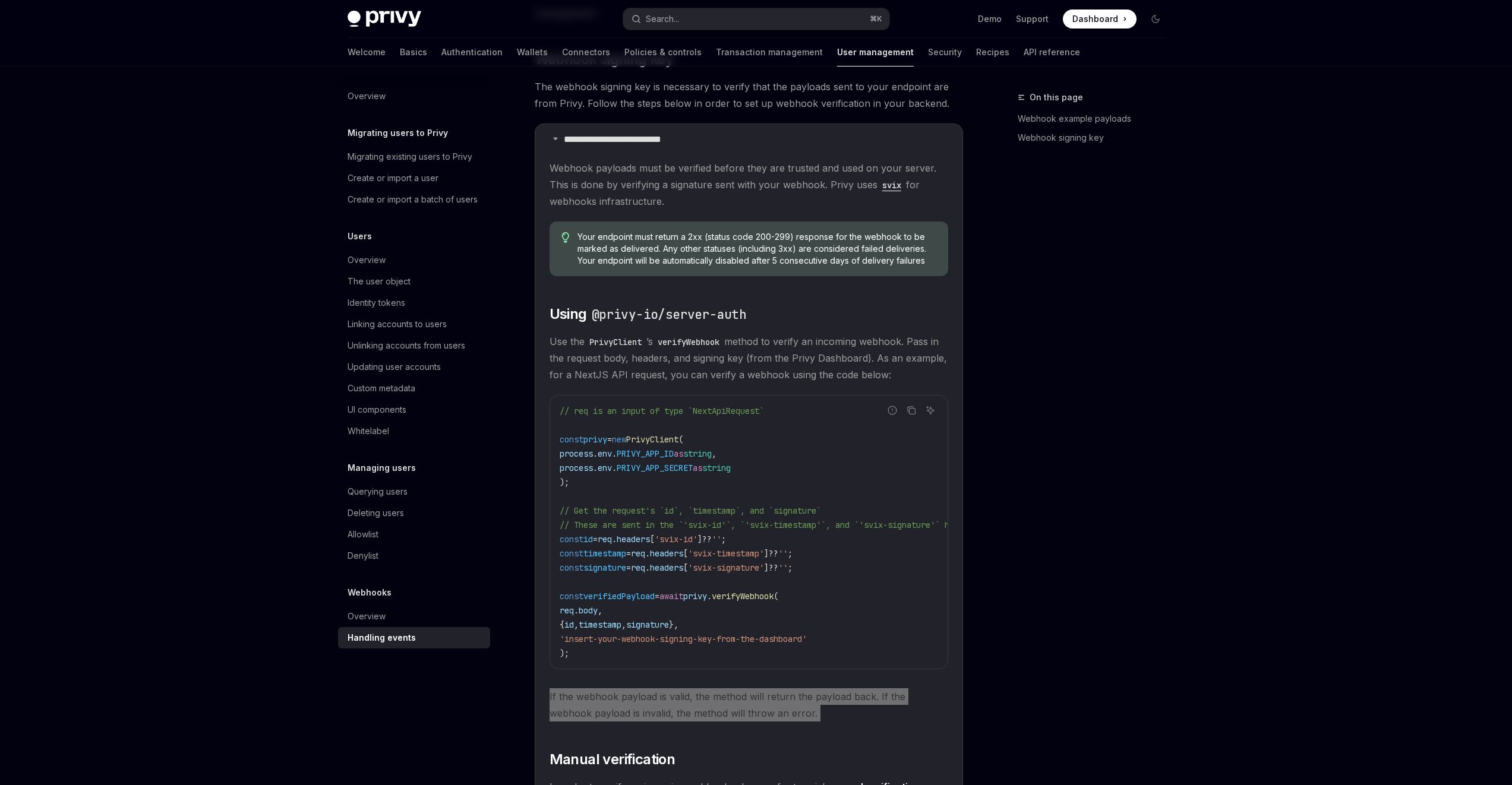
scroll to position [1043, 0]
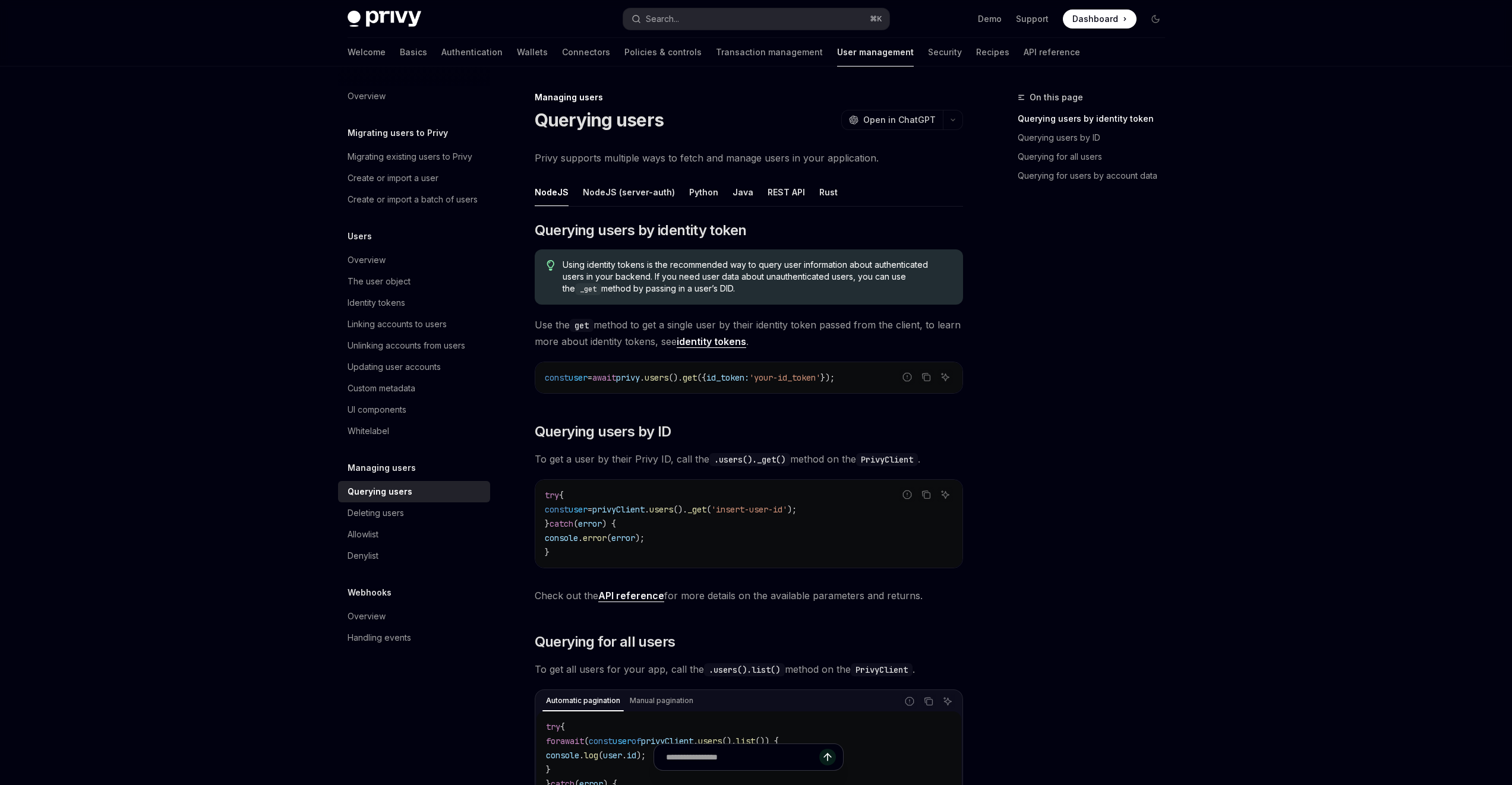
scroll to position [202, 0]
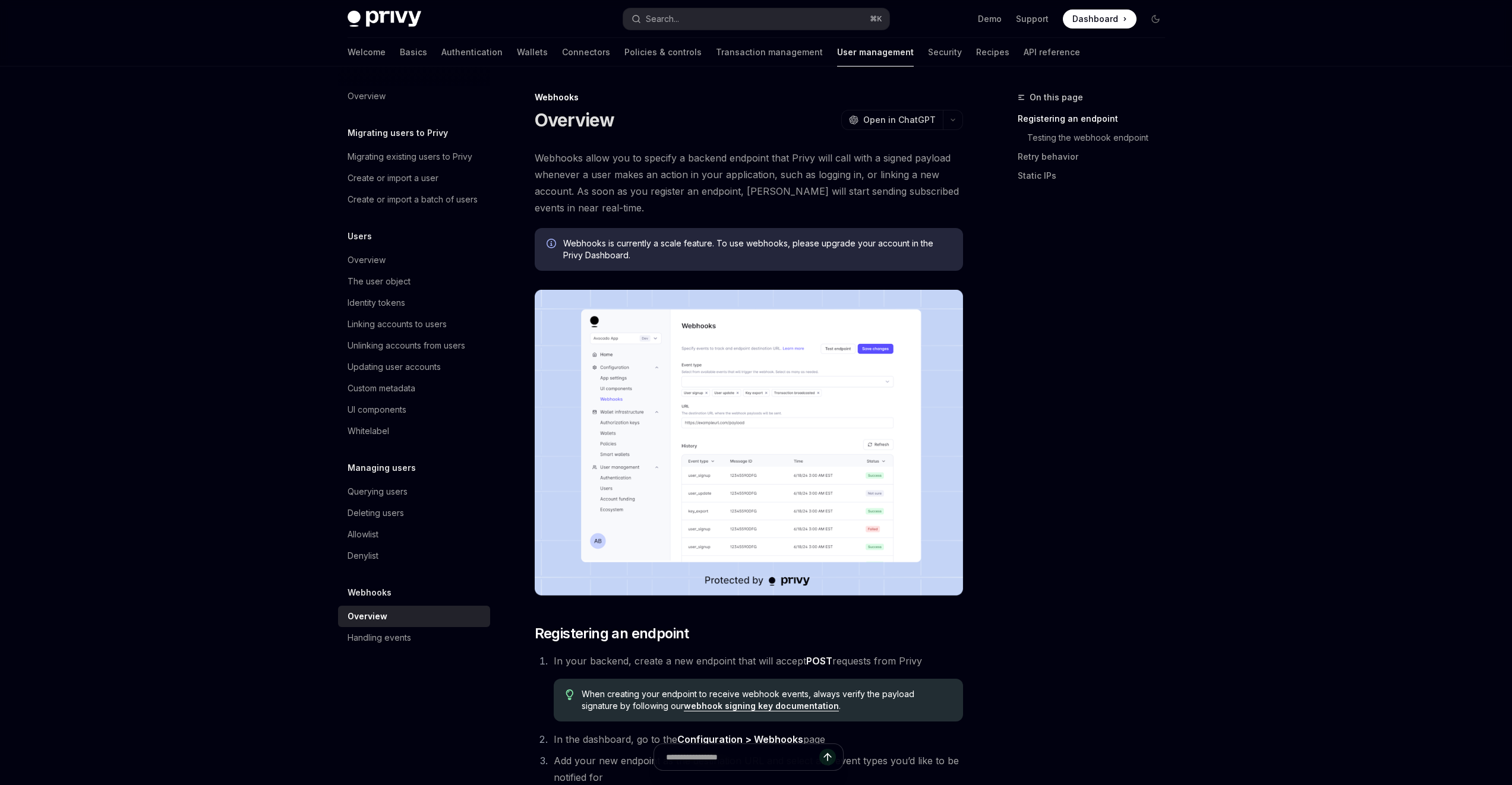
click at [1064, 253] on div "On this page Registering an endpoint Testing the webhook endpoint Retry behavio…" at bounding box center [1084, 438] width 180 height 695
click at [950, 114] on button "button" at bounding box center [953, 119] width 20 height 20
click at [896, 203] on div "Copy page" at bounding box center [886, 202] width 116 height 12
